Goal: Task Accomplishment & Management: Manage account settings

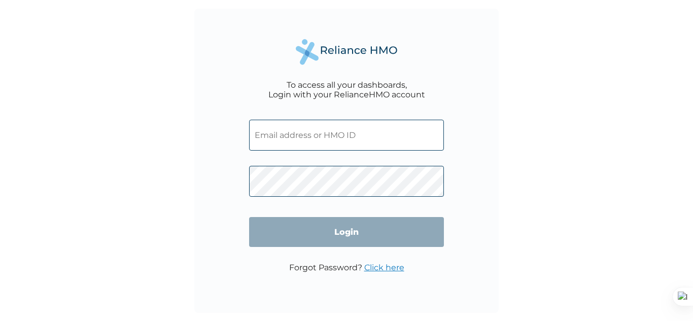
type input "[EMAIL_ADDRESS][DOMAIN_NAME]"
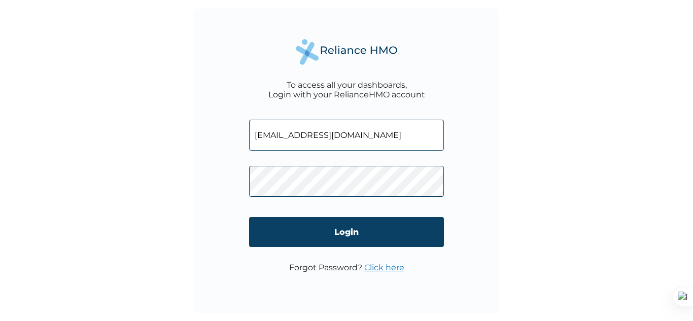
click at [385, 266] on link "Click here" at bounding box center [384, 268] width 40 height 10
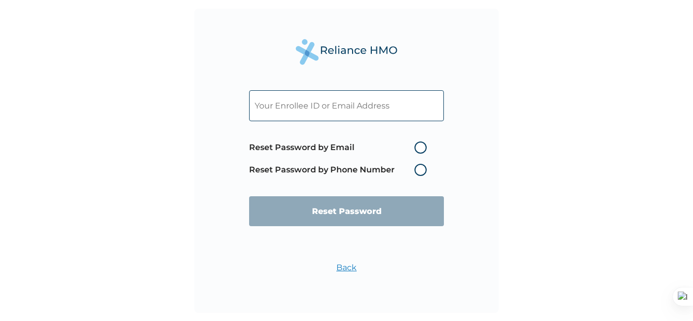
click at [346, 108] on input "text" at bounding box center [346, 105] width 195 height 31
paste input "[EMAIL_ADDRESS][DOMAIN_NAME]"
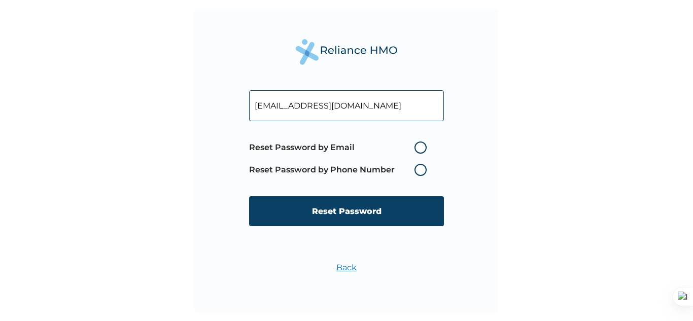
type input "[EMAIL_ADDRESS][DOMAIN_NAME]"
click at [420, 146] on label "Reset Password by Email" at bounding box center [340, 148] width 183 height 12
click at [417, 146] on input "Reset Password by Email" at bounding box center [408, 148] width 16 height 16
radio input "true"
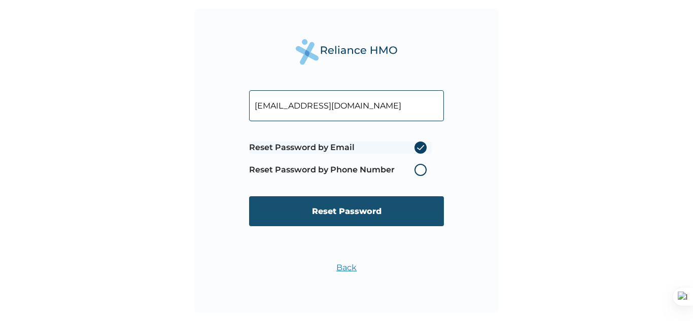
click at [325, 210] on input "Reset Password" at bounding box center [346, 211] width 195 height 30
